Goal: Understand process/instructions: Learn about a topic

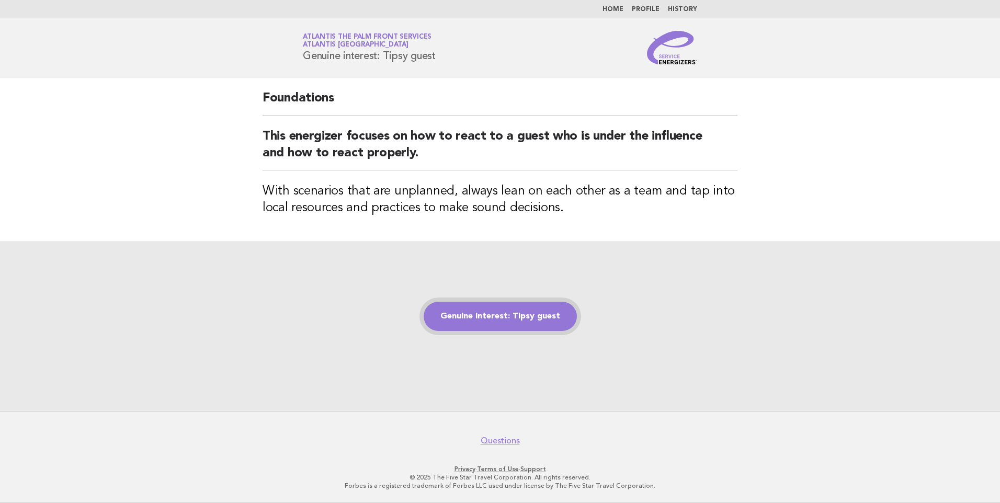
click at [486, 308] on link "Genuine interest: Tipsy guest" at bounding box center [500, 316] width 153 height 29
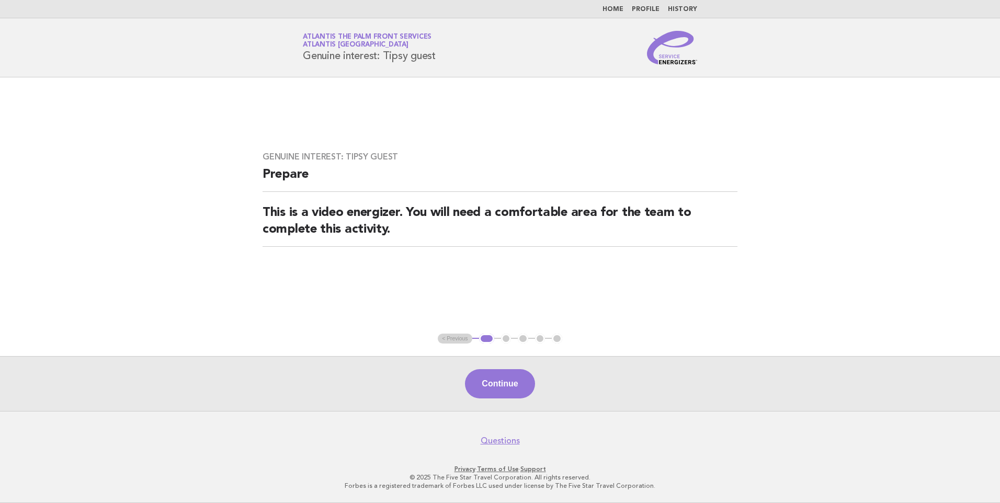
click at [516, 368] on div "Continue" at bounding box center [500, 383] width 1000 height 55
click at [512, 377] on button "Continue" at bounding box center [500, 383] width 70 height 29
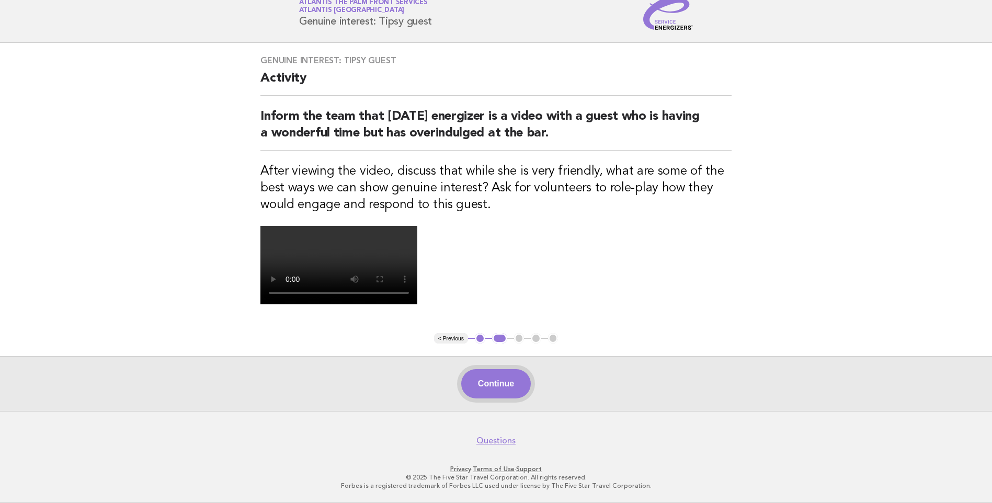
click at [498, 384] on button "Continue" at bounding box center [496, 383] width 70 height 29
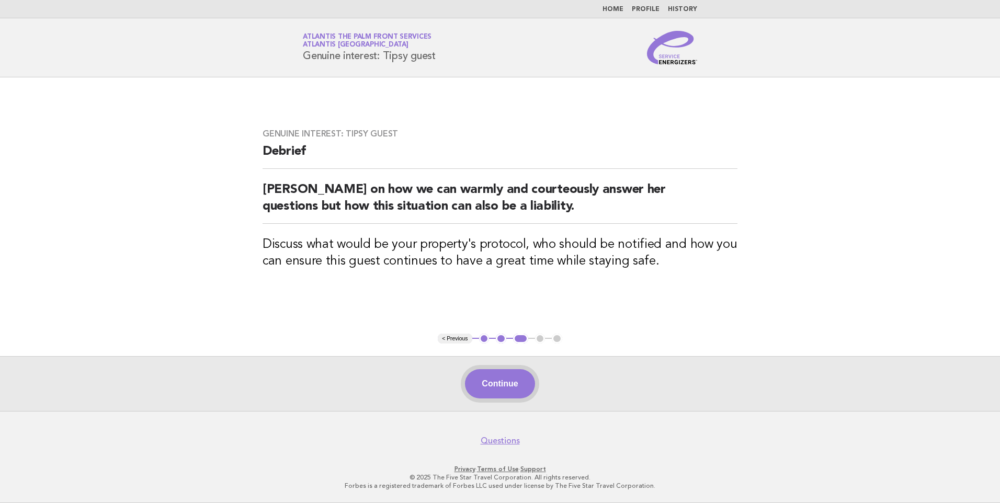
click at [503, 370] on button "Continue" at bounding box center [500, 383] width 70 height 29
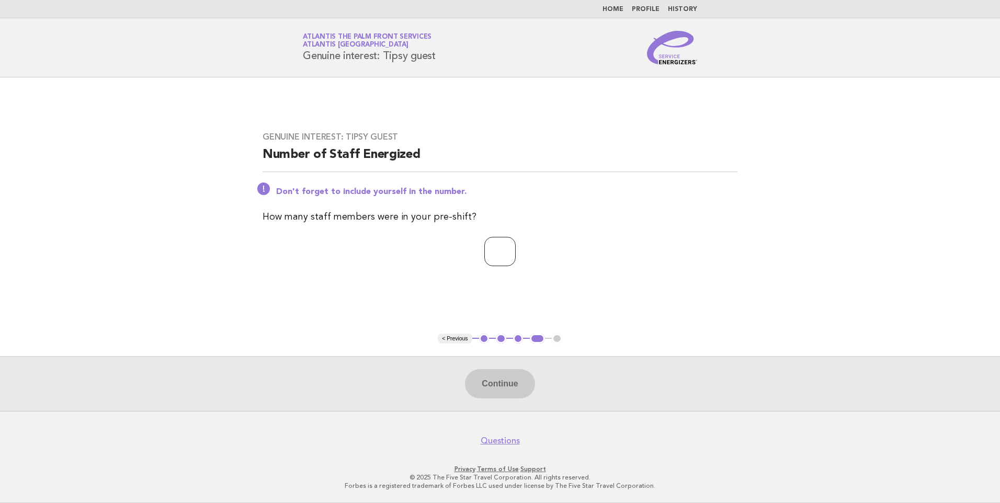
click at [505, 259] on input "number" at bounding box center [499, 251] width 31 height 29
type input "*"
click at [506, 376] on button "Continue" at bounding box center [500, 383] width 70 height 29
